Goal: Task Accomplishment & Management: Manage account settings

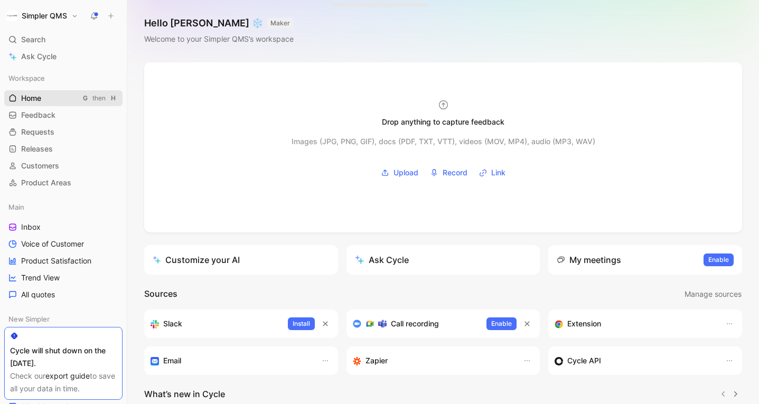
click at [36, 92] on link "Home G then H" at bounding box center [63, 98] width 118 height 16
click at [42, 227] on link "Inbox" at bounding box center [63, 227] width 118 height 16
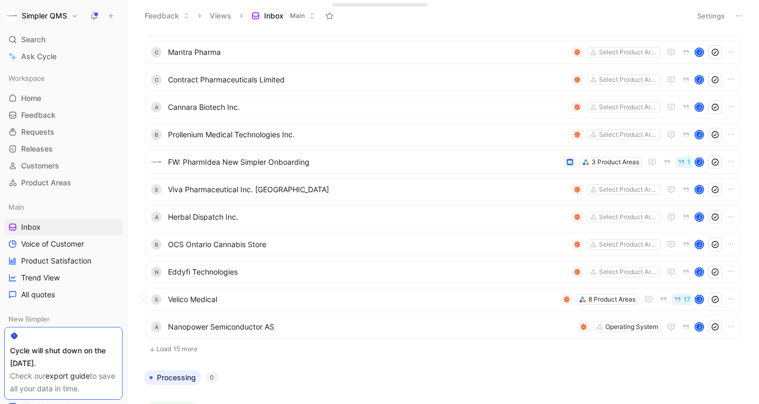
scroll to position [141, 0]
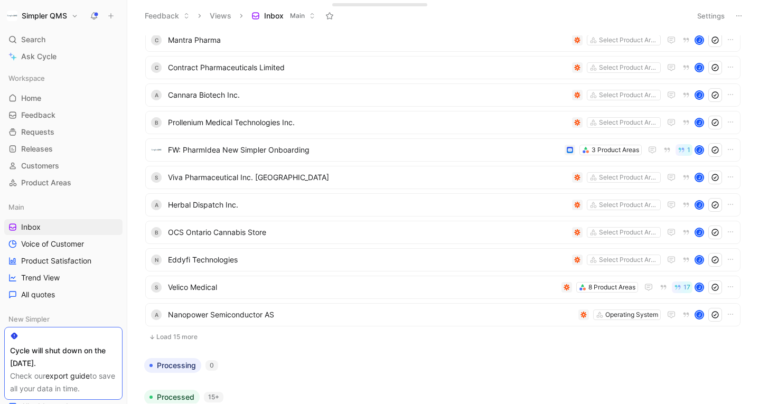
click at [202, 338] on button "Load 15 more" at bounding box center [442, 337] width 595 height 13
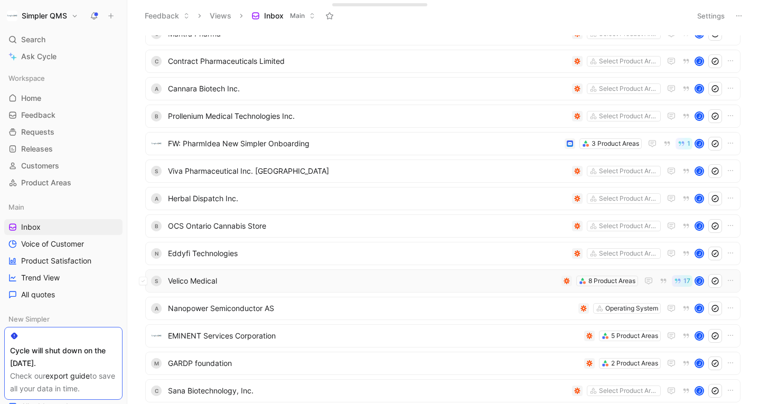
scroll to position [147, 0]
click at [394, 148] on span "FW: PharmIdea New Simpler Onboarding" at bounding box center [364, 143] width 393 height 13
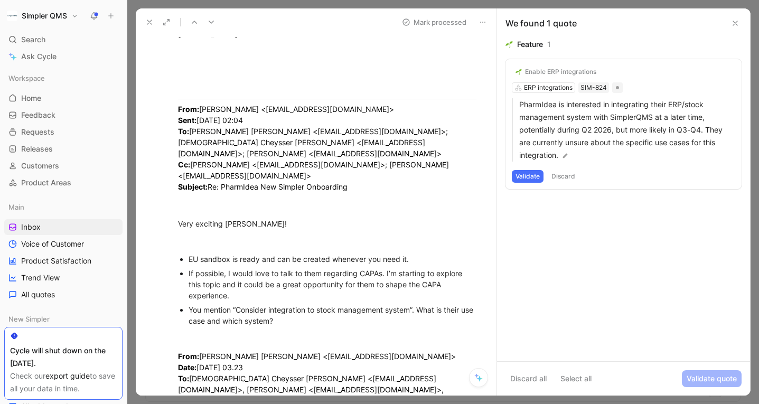
scroll to position [313, 0]
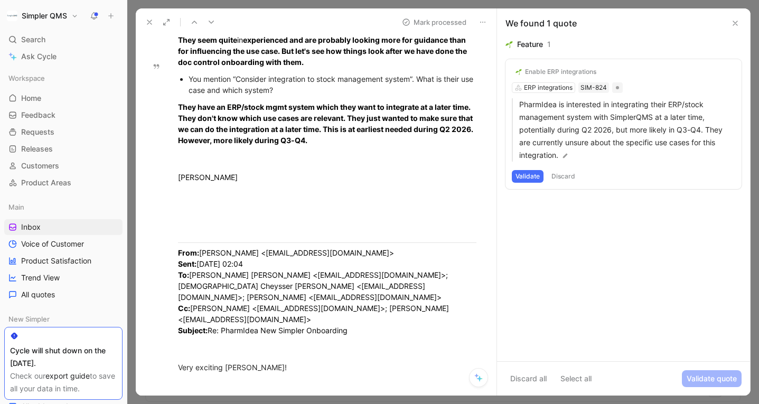
click at [150, 23] on use at bounding box center [149, 22] width 4 height 4
